Goal: Task Accomplishment & Management: Use online tool/utility

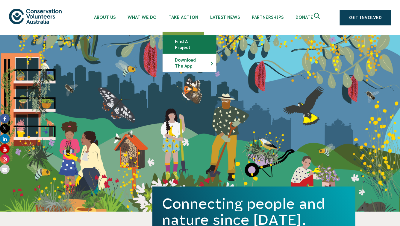
click at [180, 39] on link "Find a project" at bounding box center [189, 45] width 53 height 18
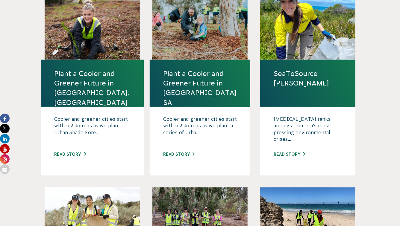
scroll to position [198, 0]
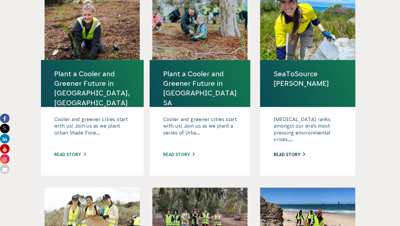
click at [298, 152] on link "Read story" at bounding box center [289, 154] width 31 height 5
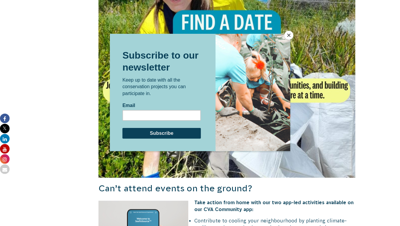
scroll to position [461, 0]
click at [289, 37] on button "Close" at bounding box center [288, 35] width 9 height 9
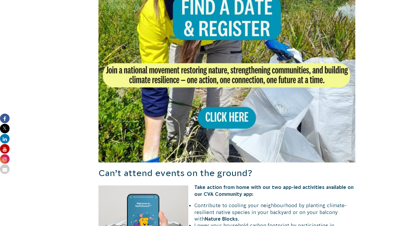
scroll to position [472, 0]
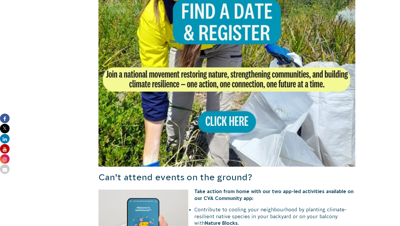
click at [225, 132] on img at bounding box center [226, 38] width 257 height 257
